Goal: Navigation & Orientation: Find specific page/section

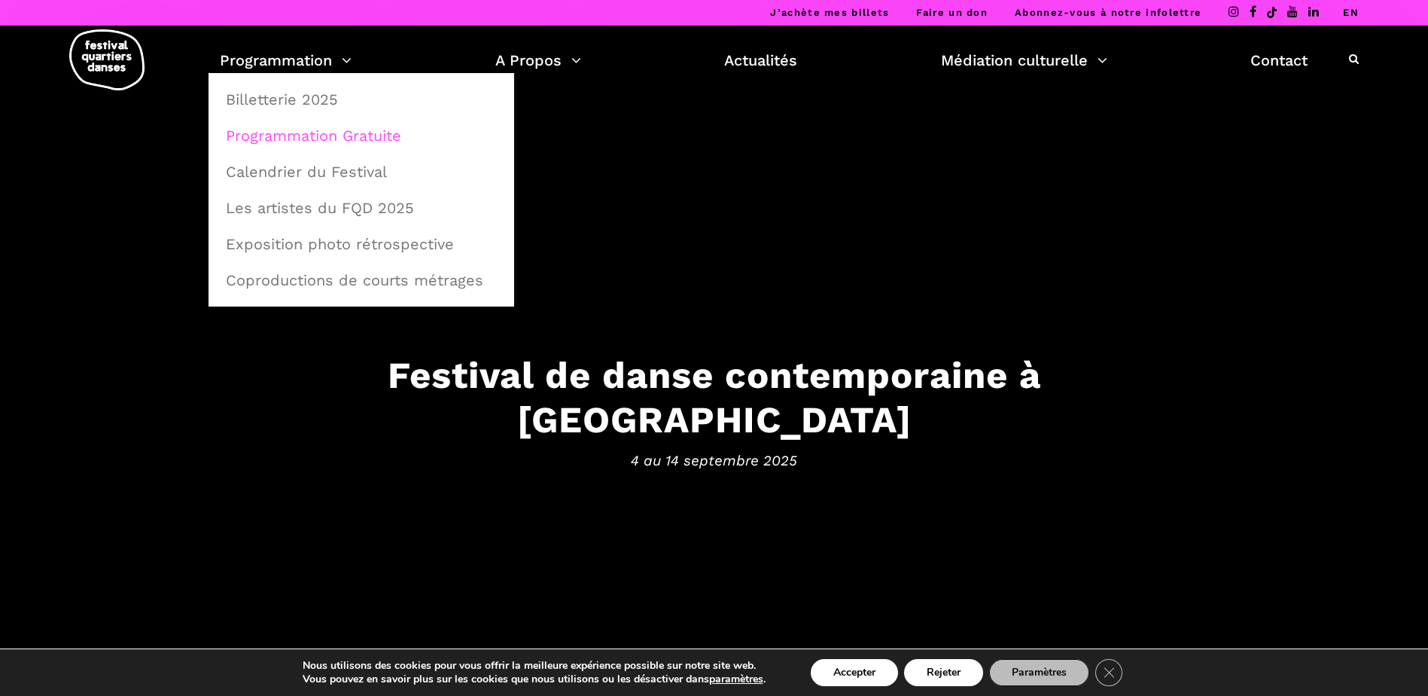
click at [303, 150] on link "Programmation Gratuite" at bounding box center [361, 135] width 289 height 35
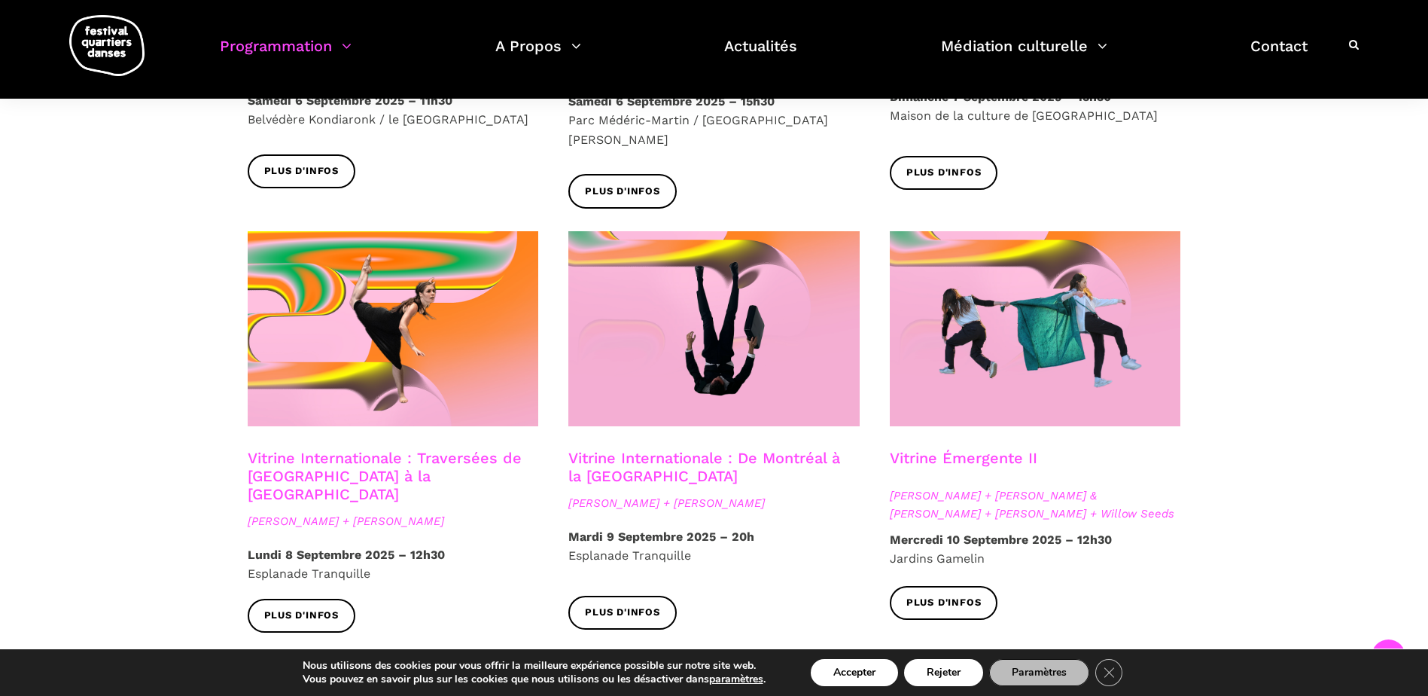
scroll to position [527, 0]
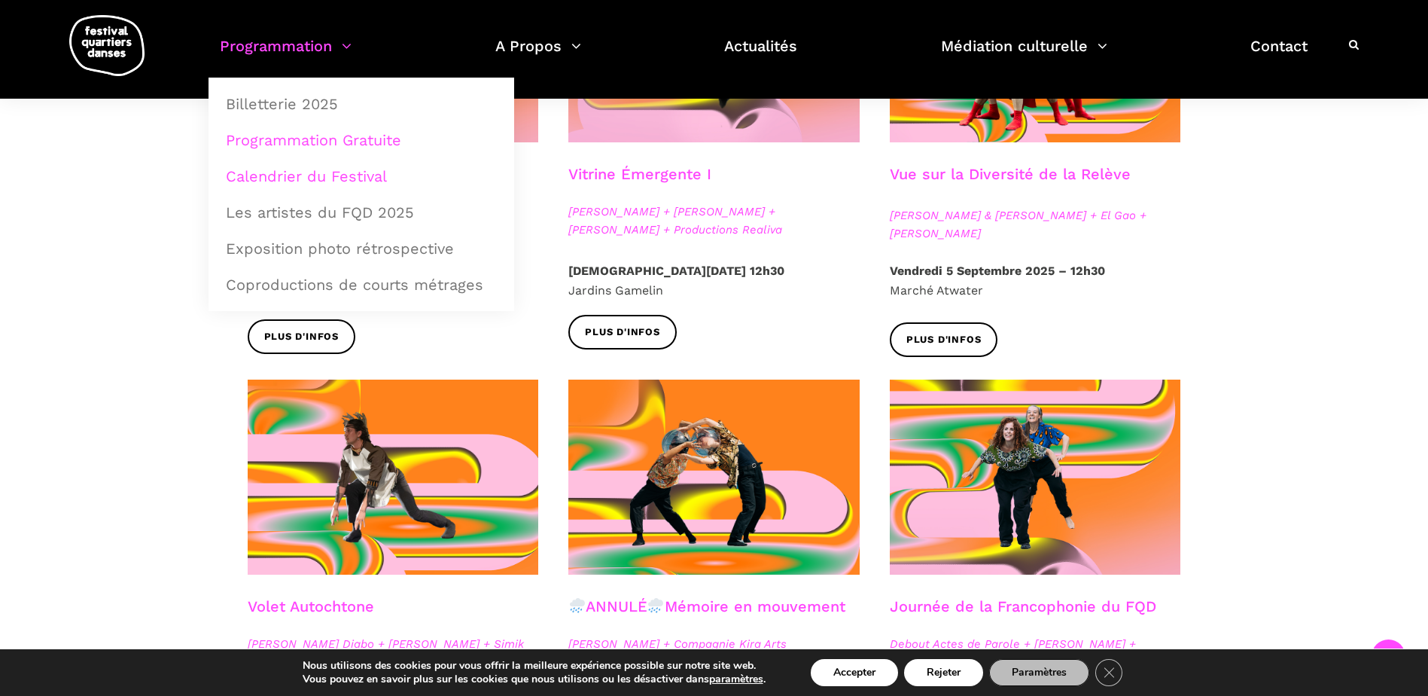
click at [349, 177] on link "Calendrier du Festival" at bounding box center [361, 176] width 289 height 35
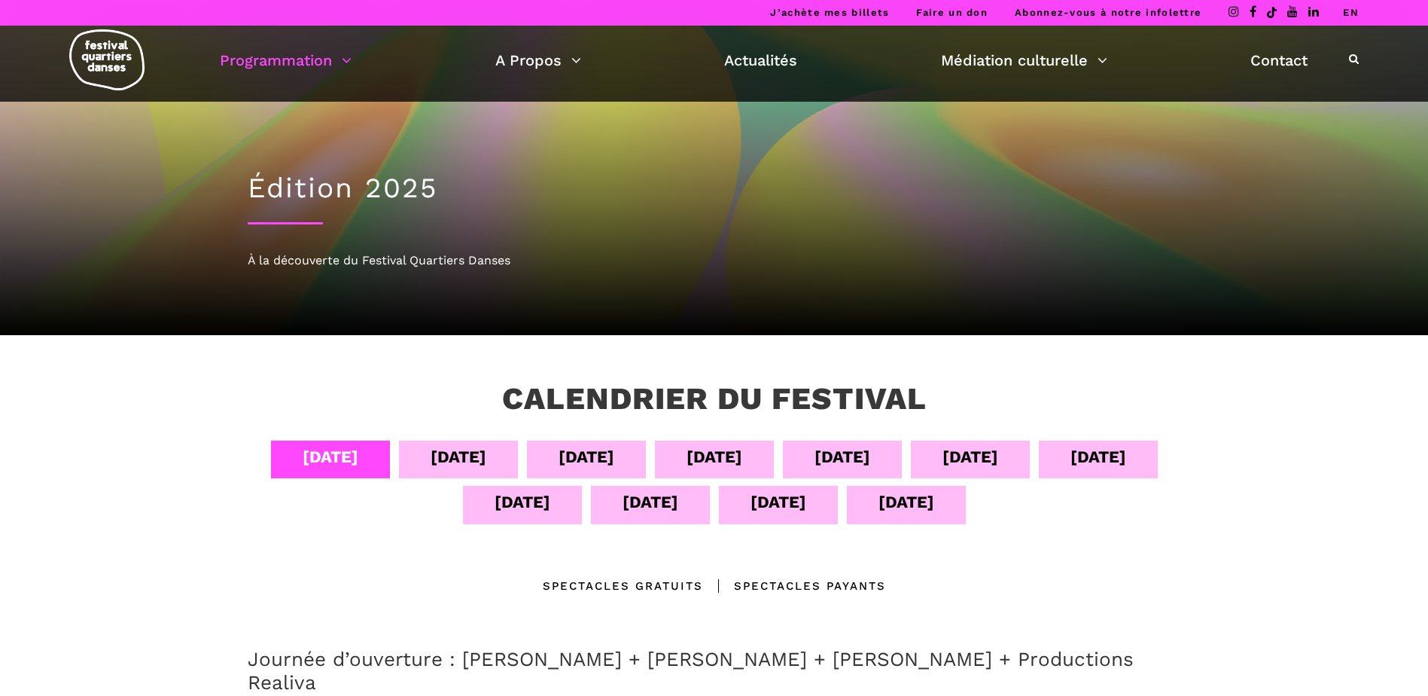
click at [915, 507] on div "[DATE]" at bounding box center [907, 502] width 56 height 26
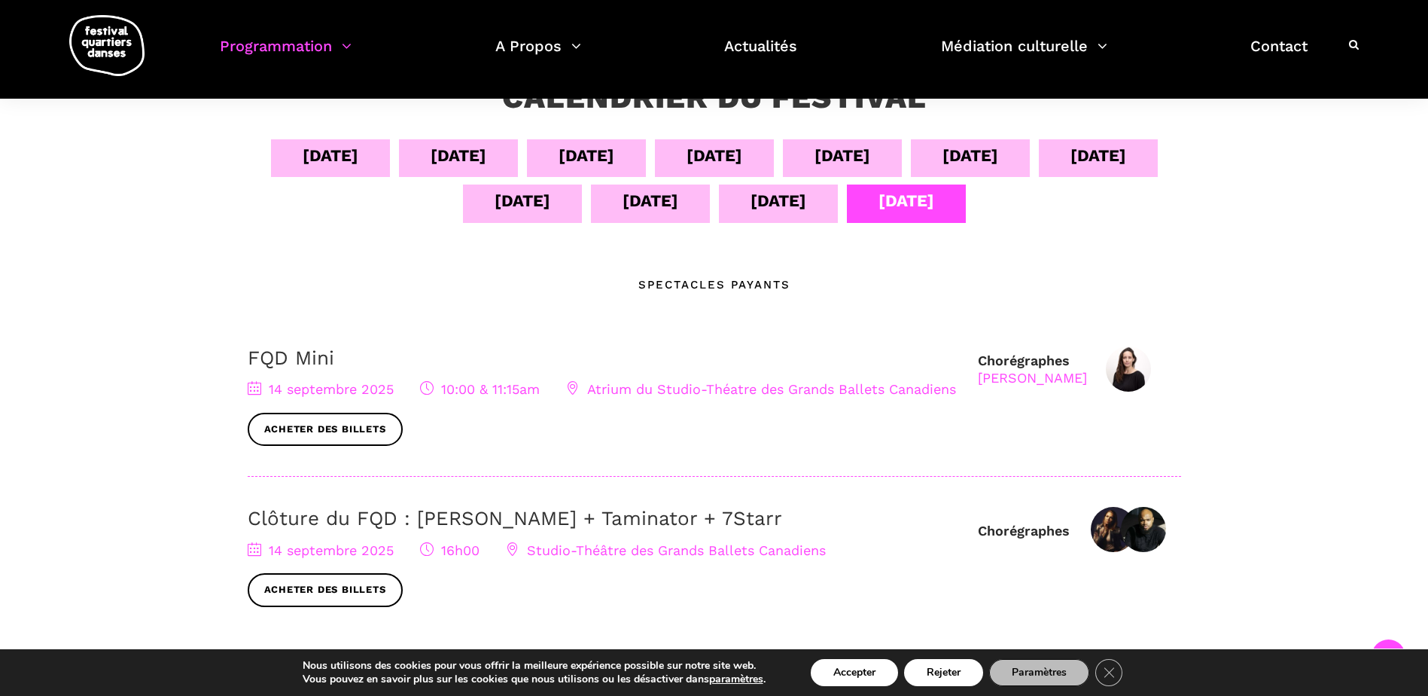
scroll to position [527, 0]
